Goal: Check status: Check status

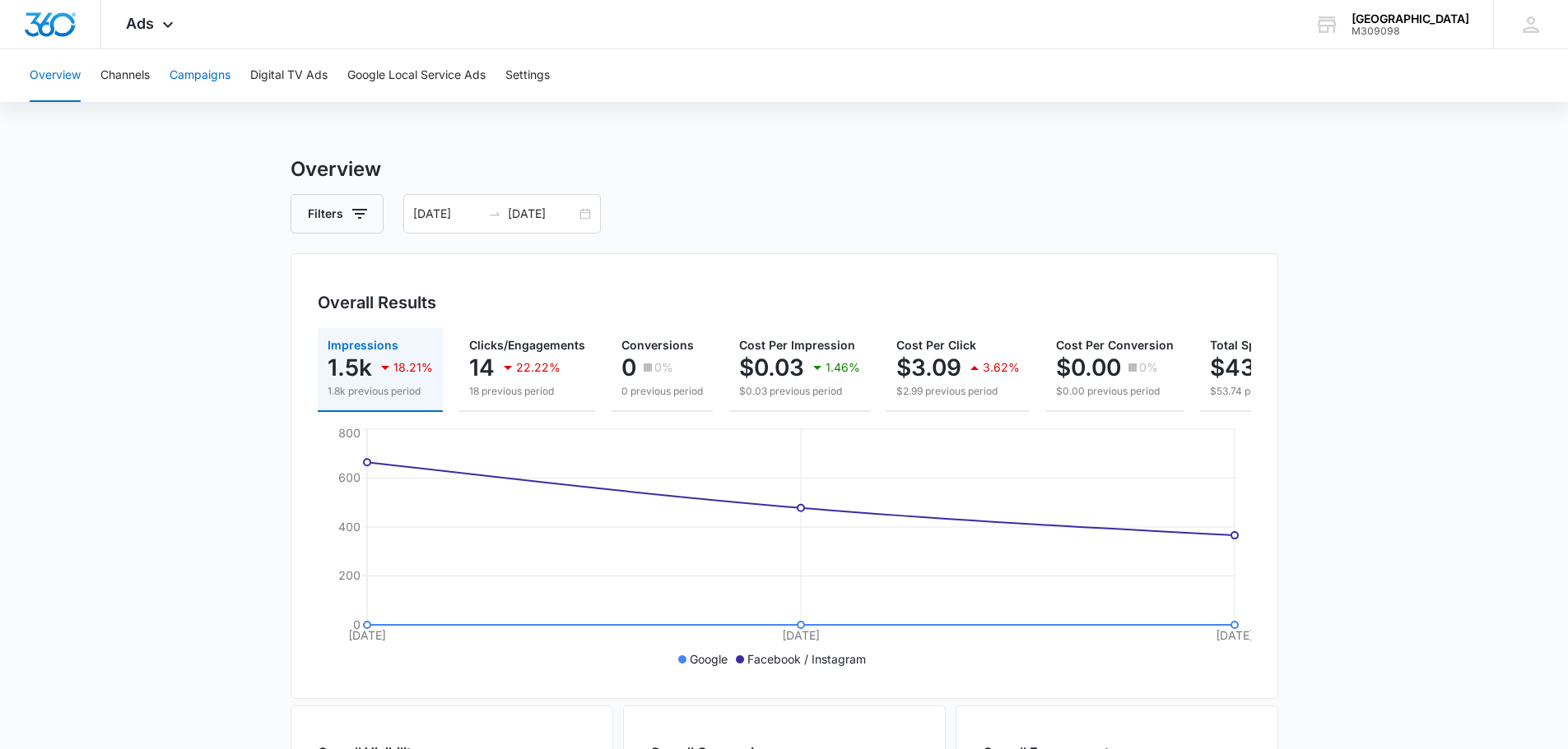
click at [212, 72] on button "Campaigns" at bounding box center [200, 75] width 61 height 52
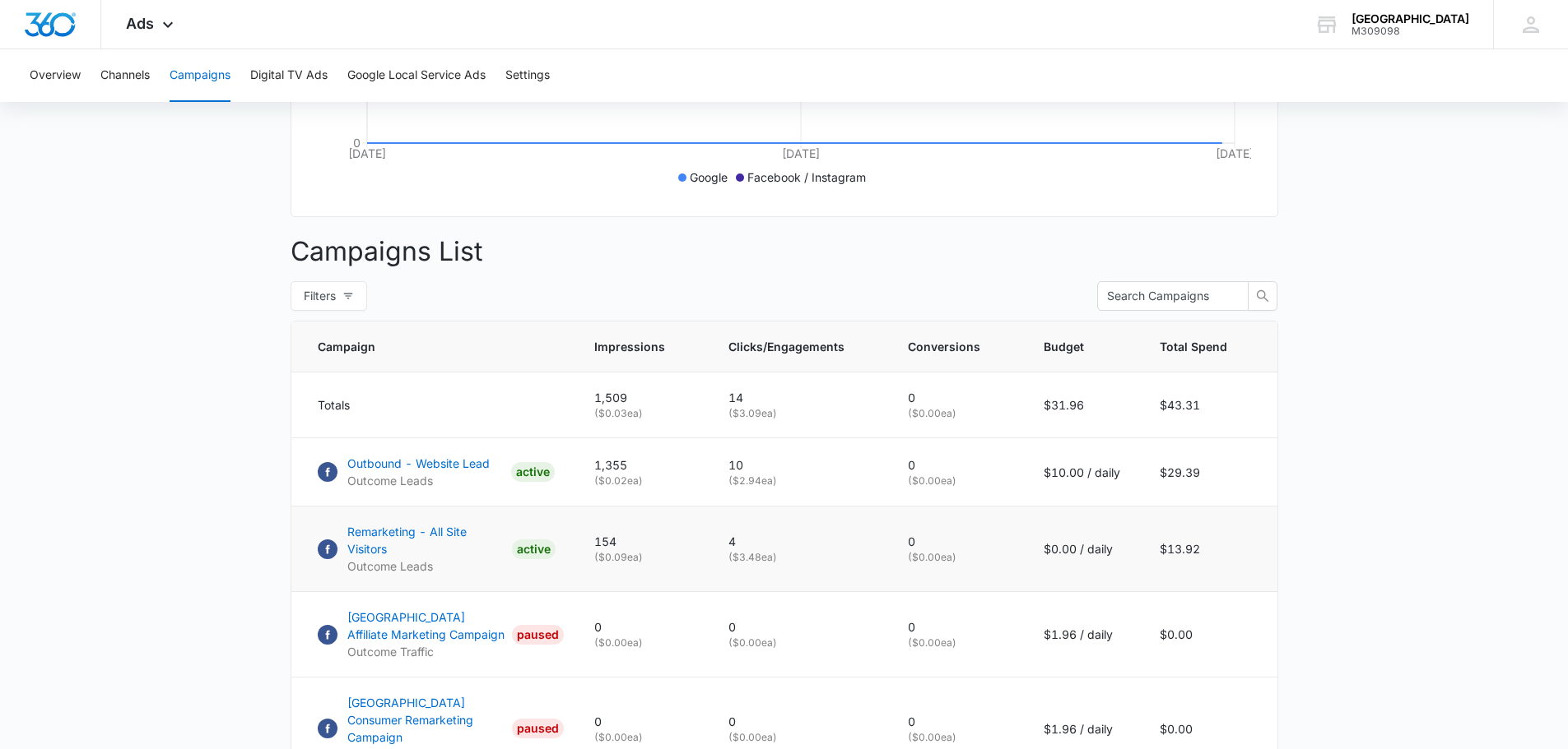
scroll to position [485, 0]
click at [473, 541] on p "Remarketing - All Site Visitors" at bounding box center [427, 538] width 158 height 35
click at [465, 470] on p "Outbound - Website Lead" at bounding box center [419, 461] width 142 height 18
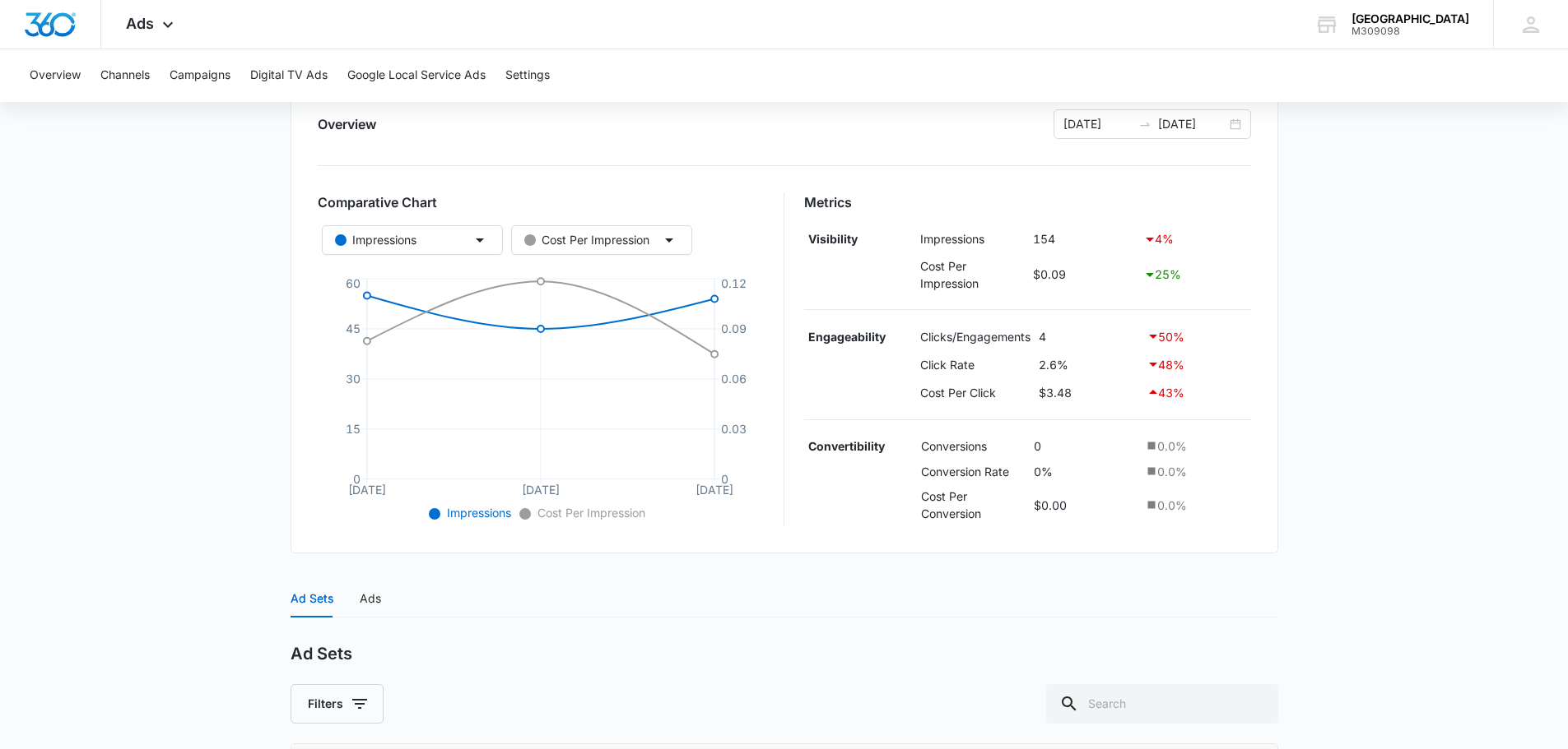
scroll to position [391, 0]
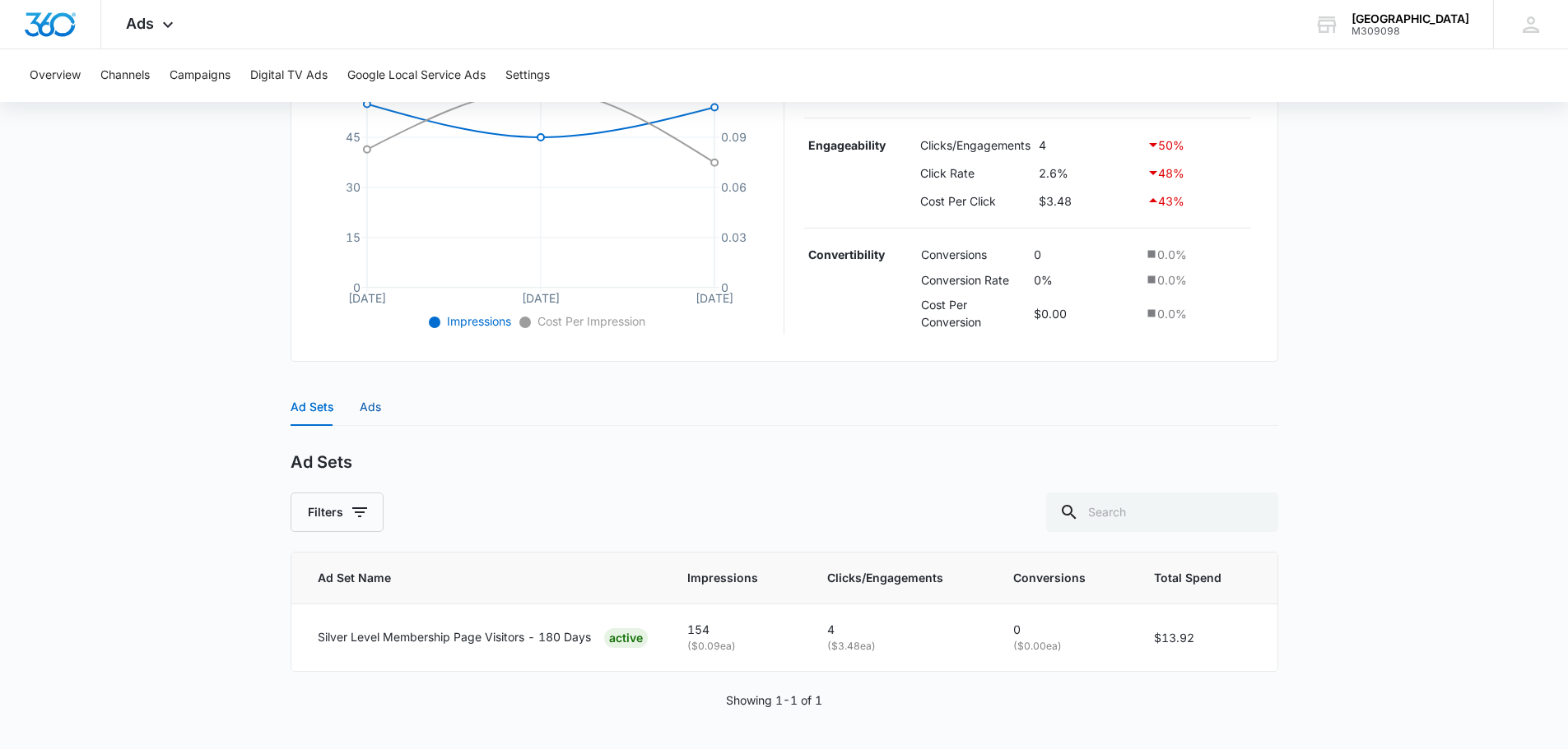
click at [372, 413] on div "Ads" at bounding box center [370, 407] width 22 height 18
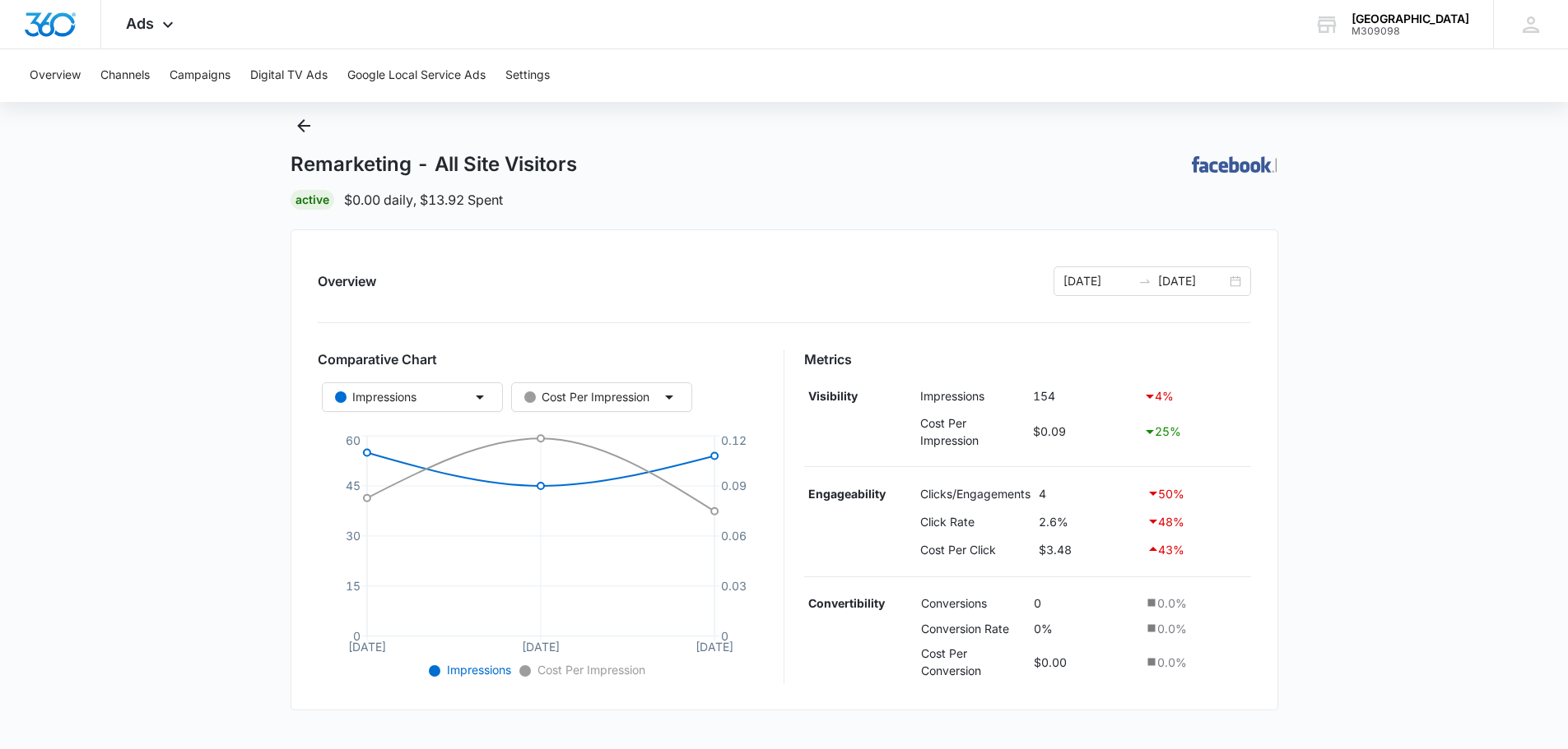
scroll to position [0, 0]
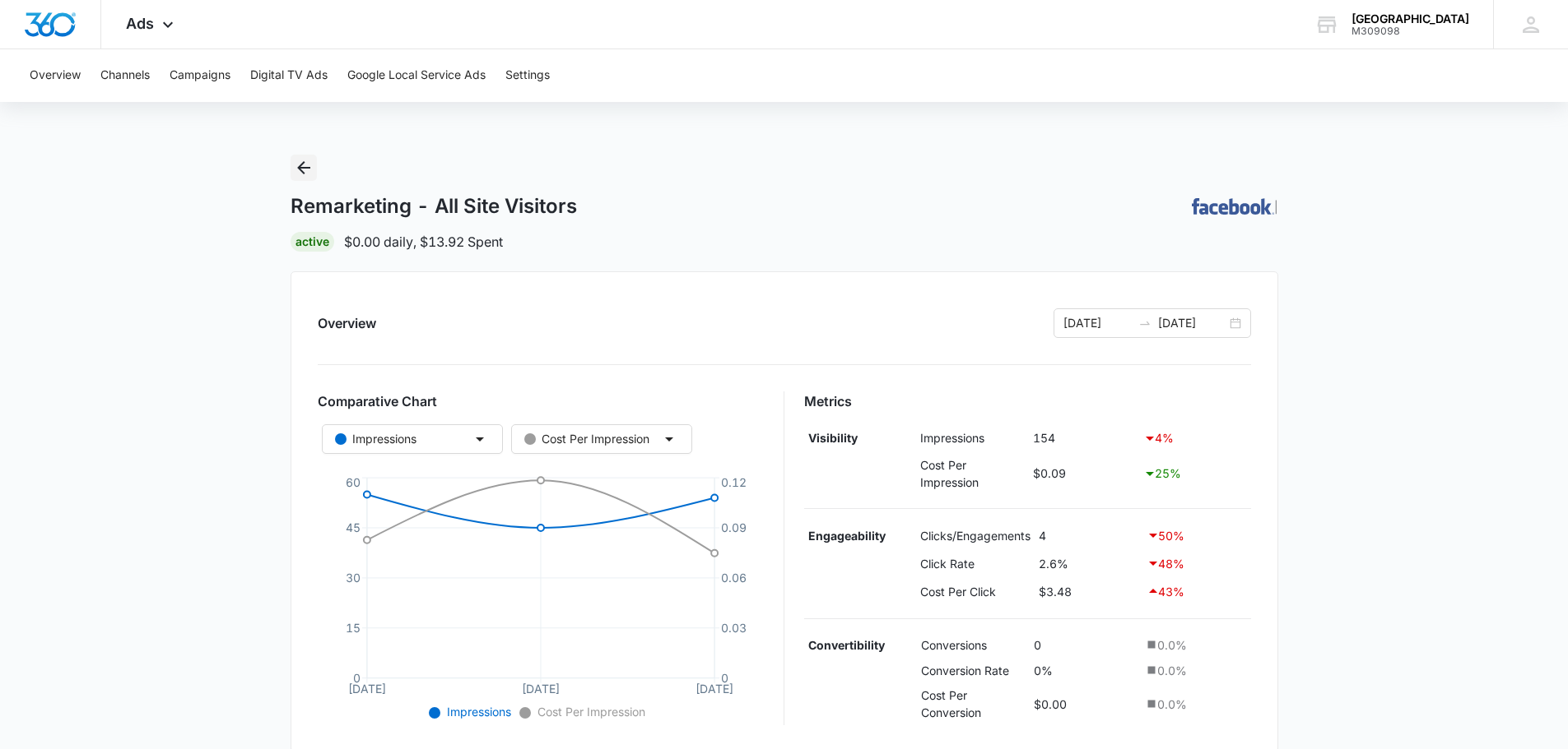
click at [299, 158] on icon "Back" at bounding box center [304, 168] width 20 height 20
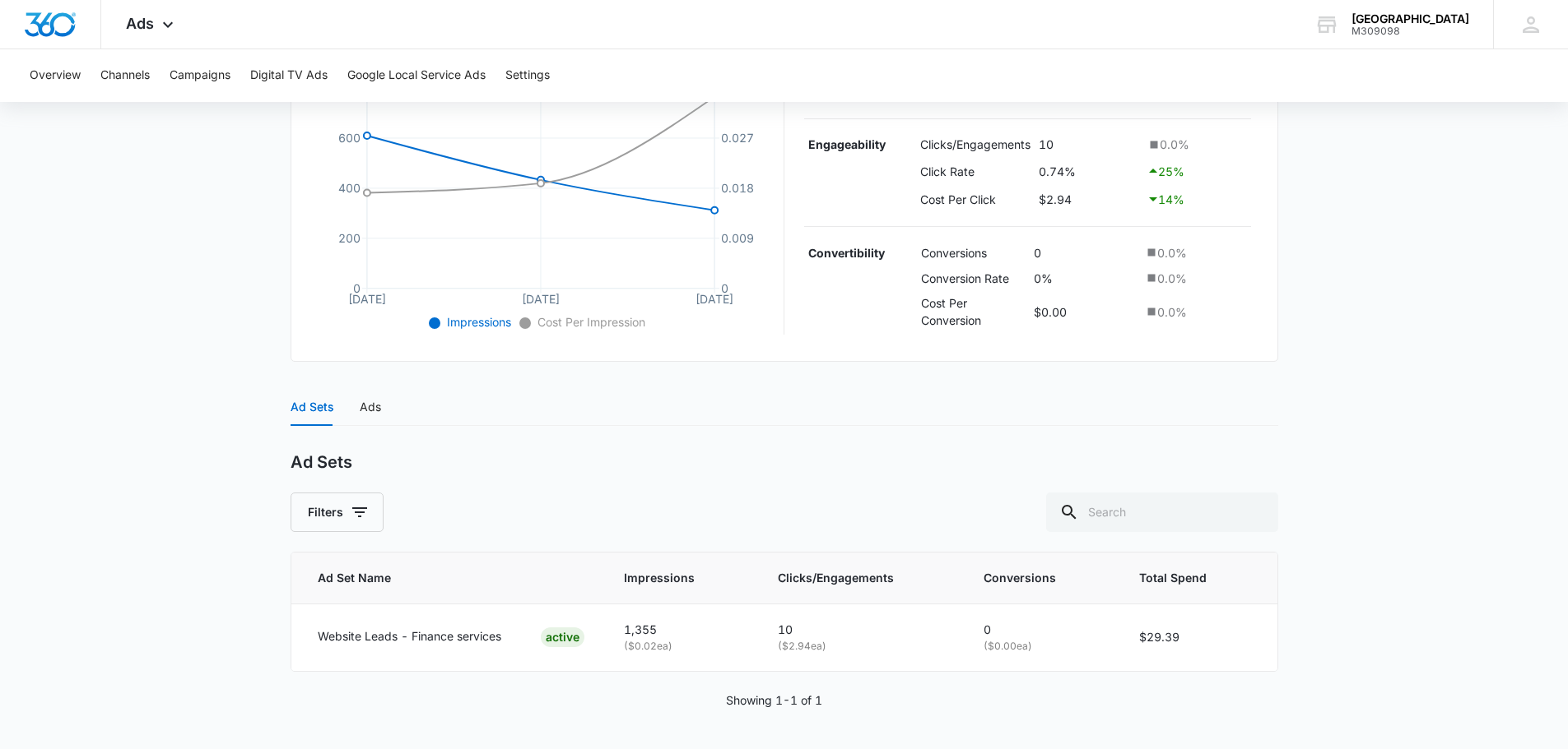
scroll to position [389, 0]
click at [375, 412] on div "Ads" at bounding box center [370, 408] width 22 height 18
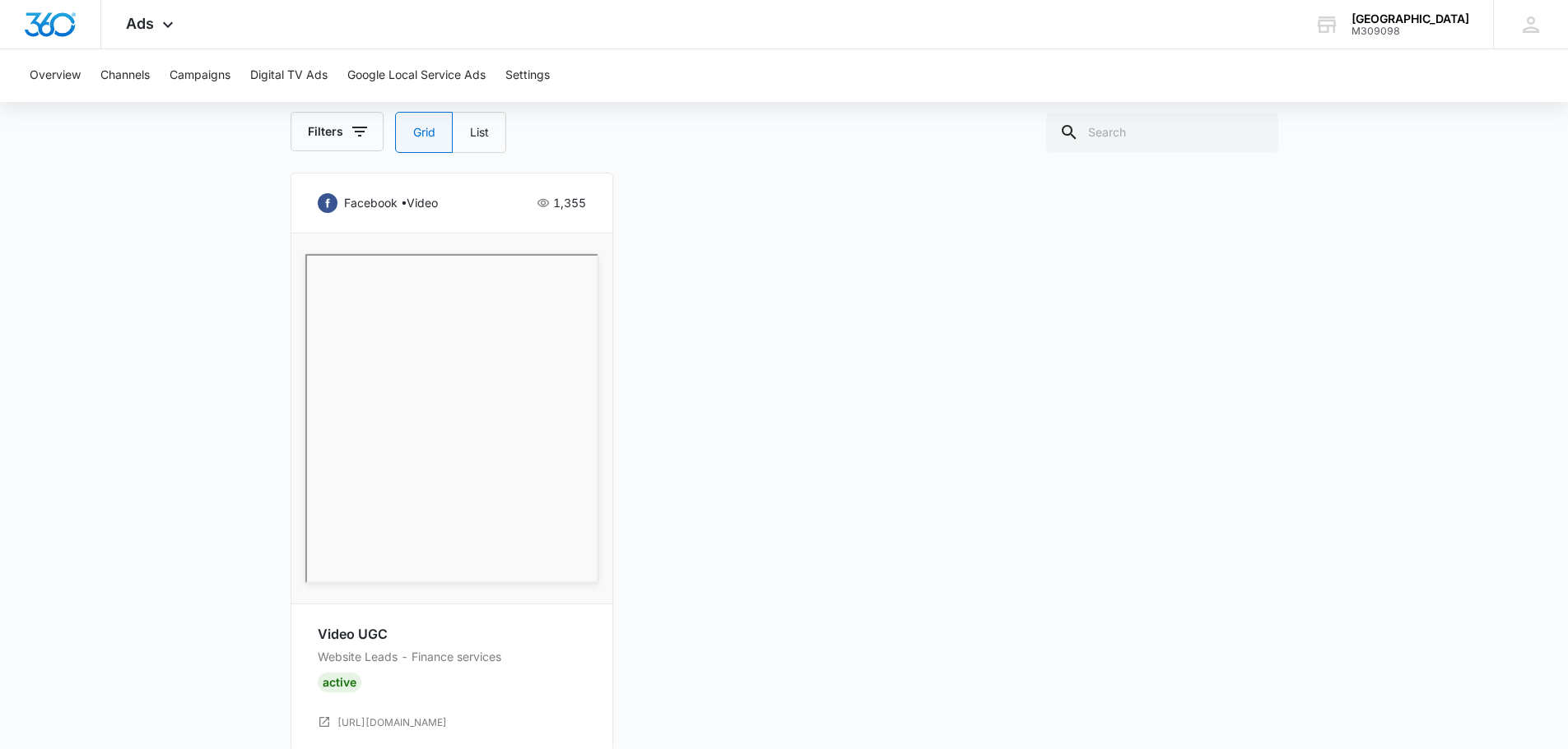
scroll to position [797, 0]
click at [42, 74] on button "Overview" at bounding box center [55, 75] width 51 height 52
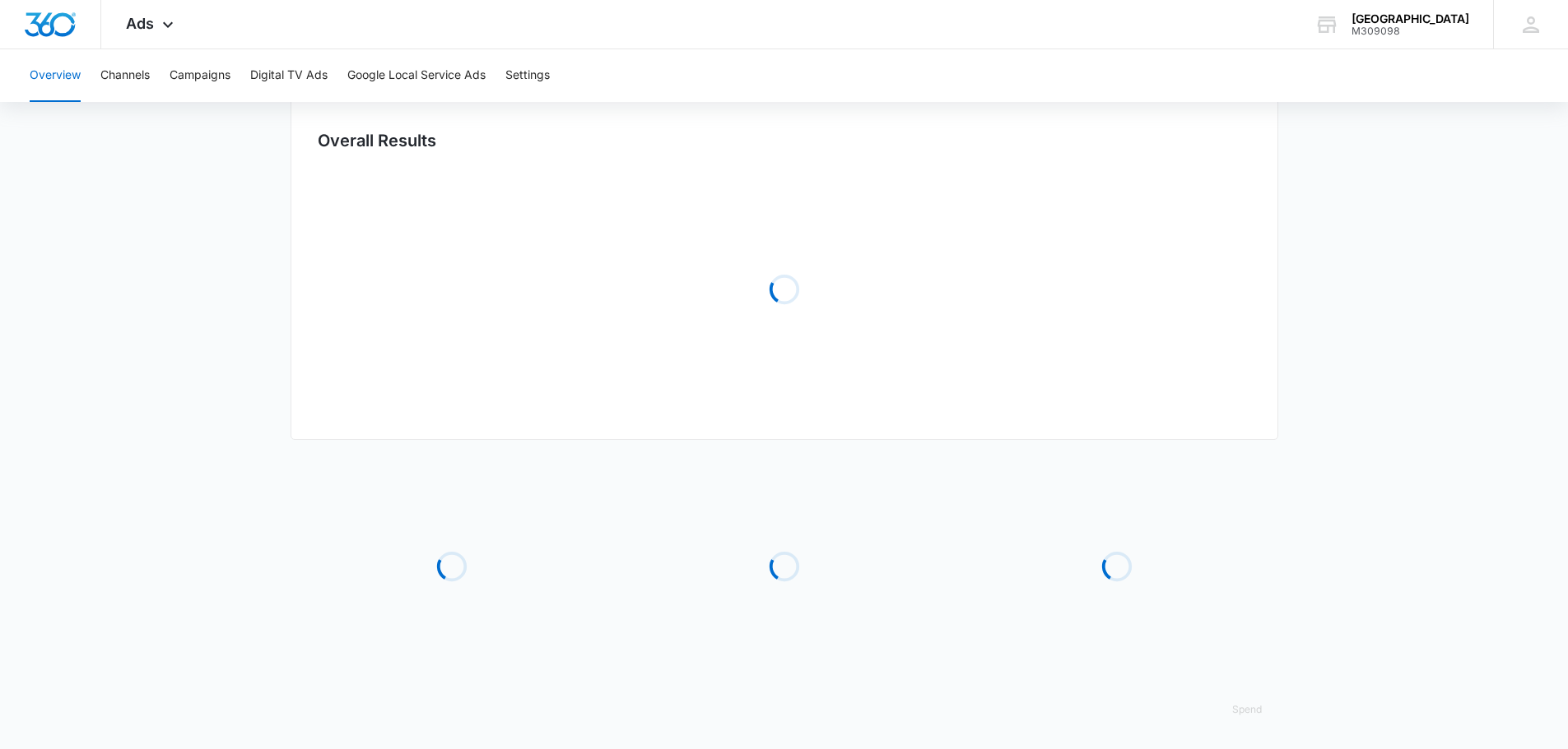
type input "[DATE]"
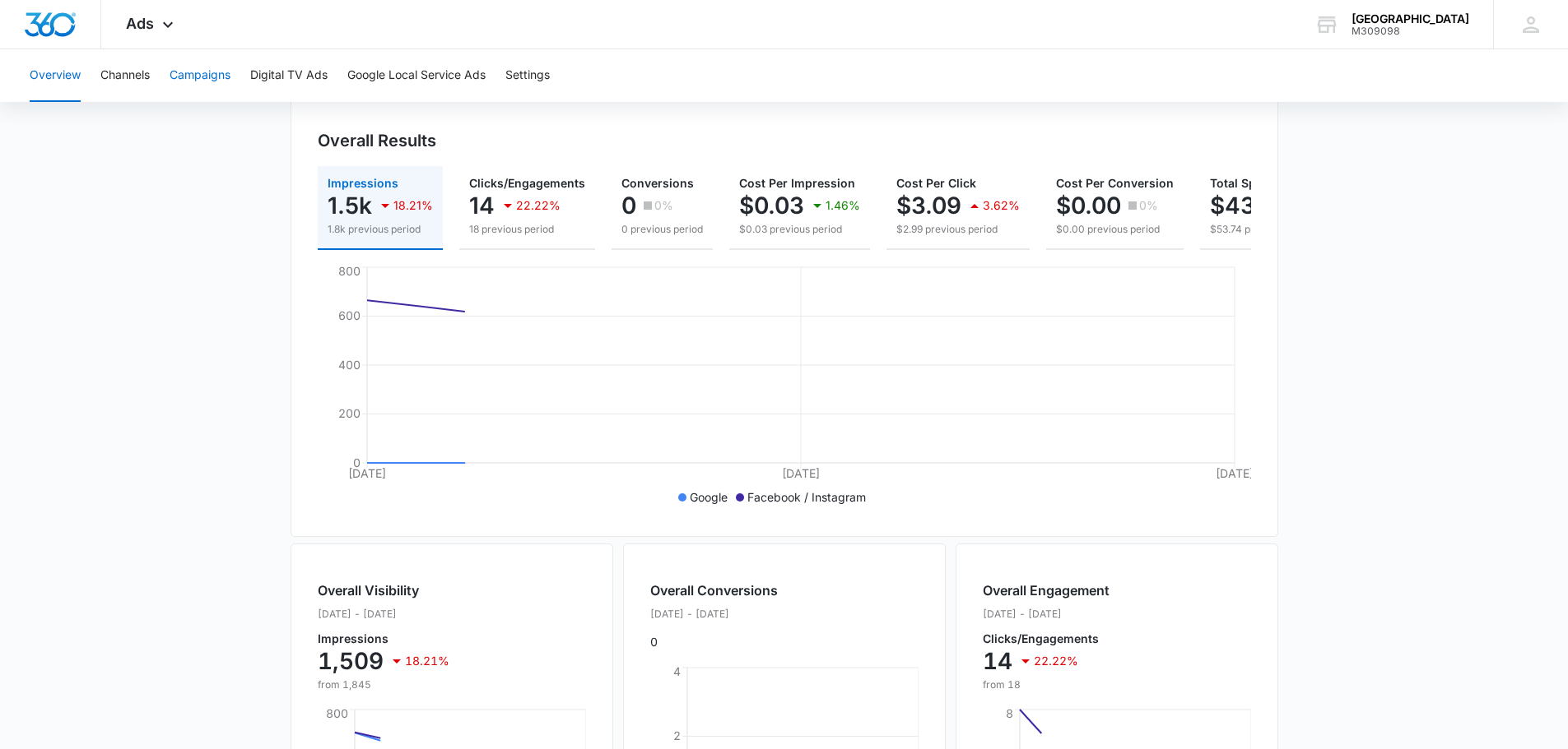
click at [207, 87] on button "Campaigns" at bounding box center [200, 75] width 61 height 52
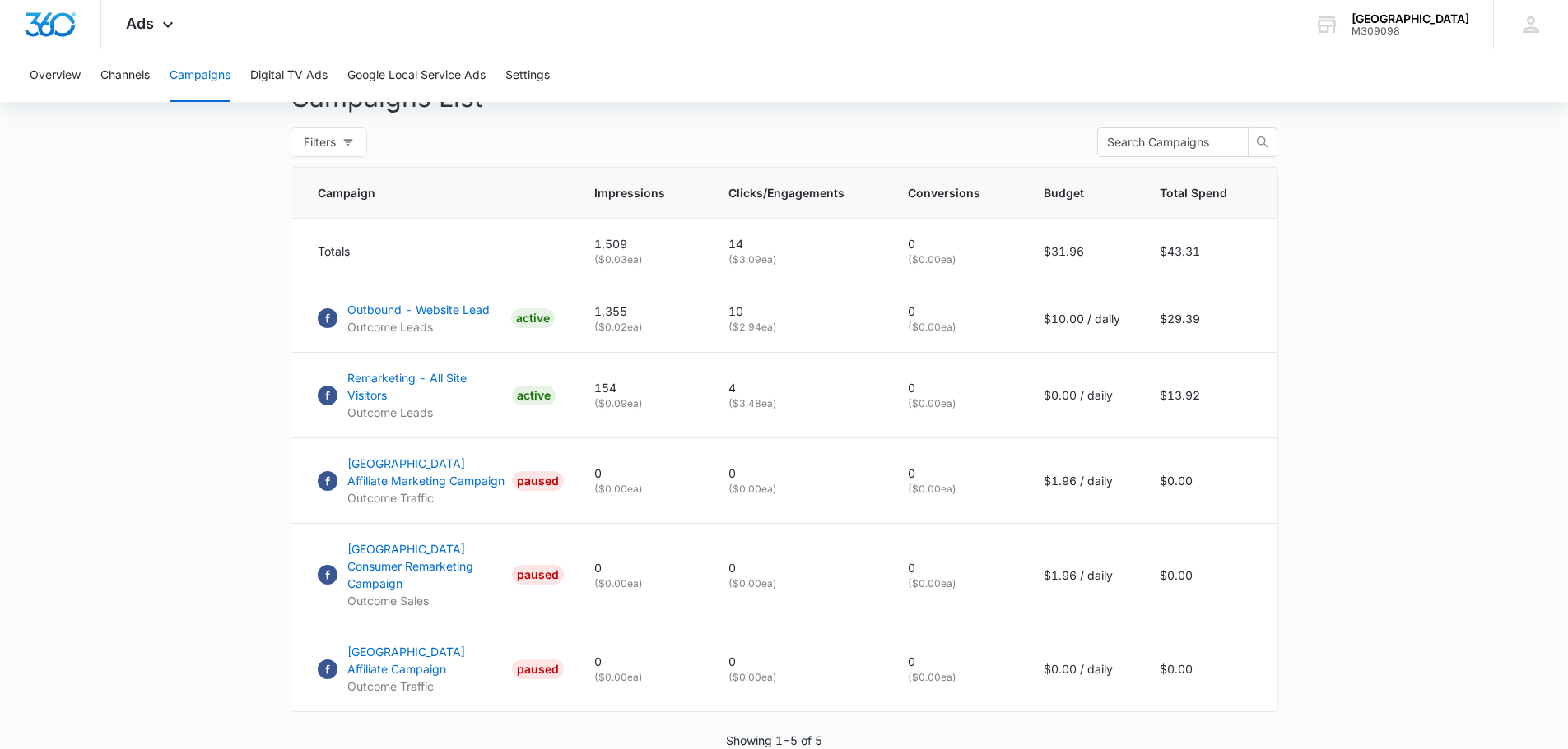
scroll to position [638, 0]
click at [442, 316] on p "Outbound - Website Lead" at bounding box center [419, 308] width 142 height 18
